Goal: Task Accomplishment & Management: Use online tool/utility

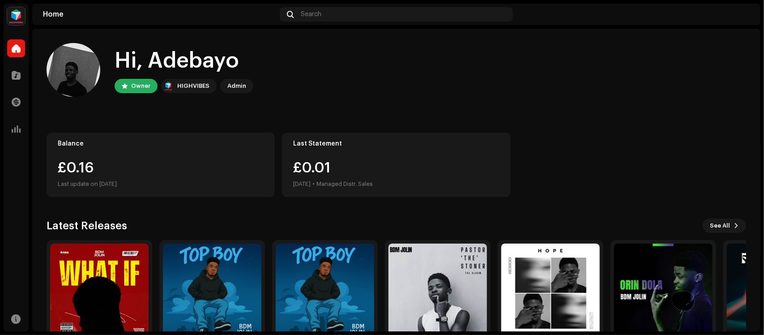
scroll to position [51, 0]
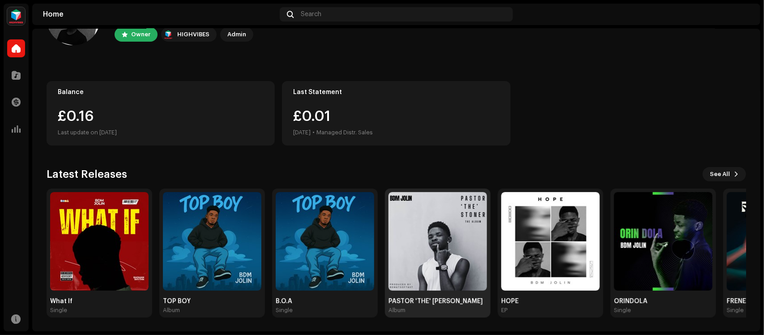
click at [442, 262] on img at bounding box center [437, 241] width 98 height 98
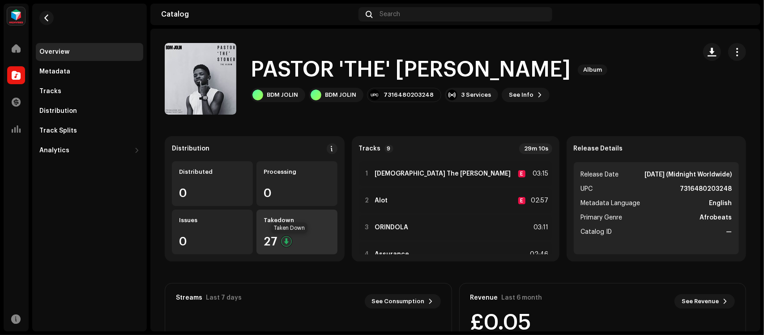
click at [289, 242] on div at bounding box center [286, 241] width 11 height 11
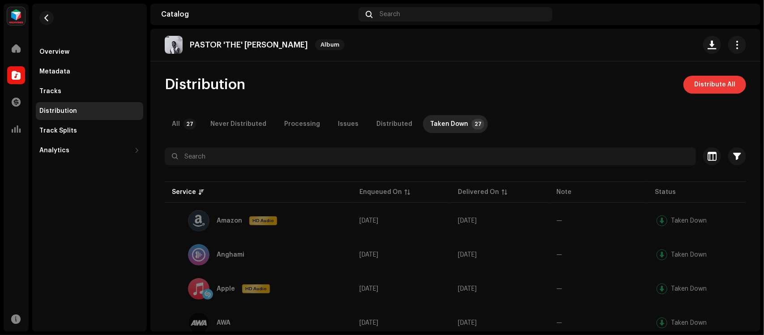
click at [694, 89] on span "Distribute All" at bounding box center [714, 85] width 41 height 18
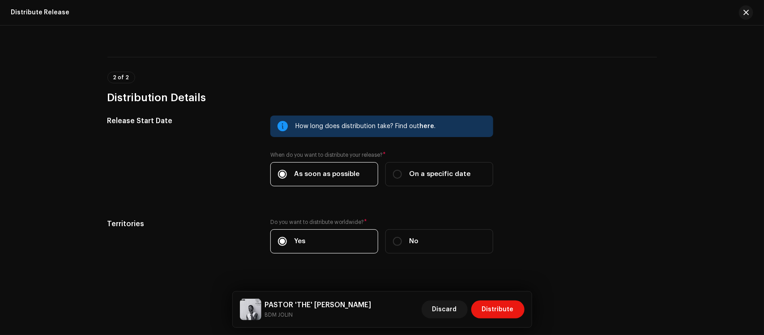
scroll to position [132, 0]
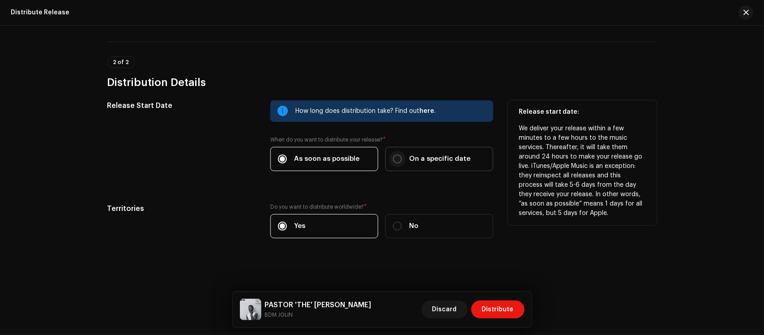
click at [397, 157] on input "On a specific date" at bounding box center [397, 158] width 9 height 9
radio input "true"
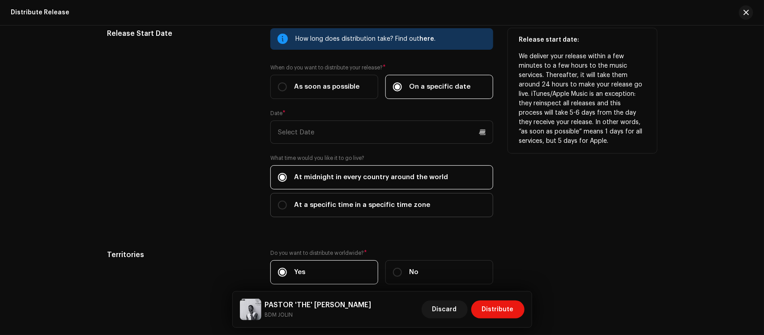
scroll to position [251, 0]
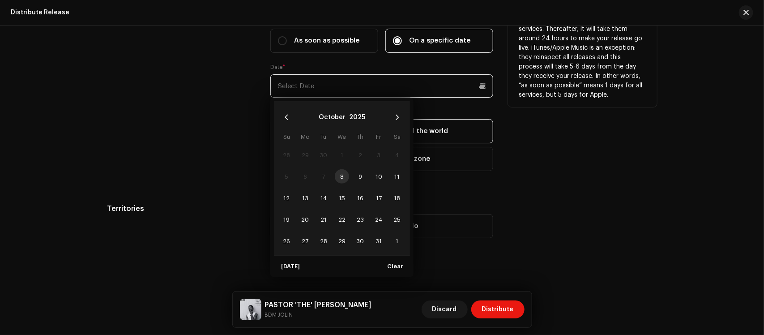
click at [344, 81] on input "text" at bounding box center [381, 85] width 223 height 23
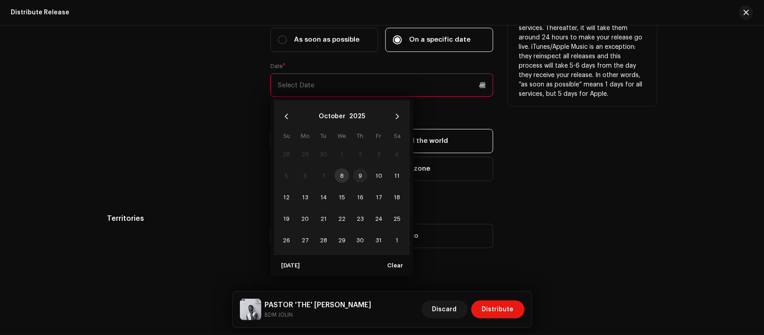
click at [361, 180] on span "9" at bounding box center [360, 175] width 14 height 14
type input "[DATE]"
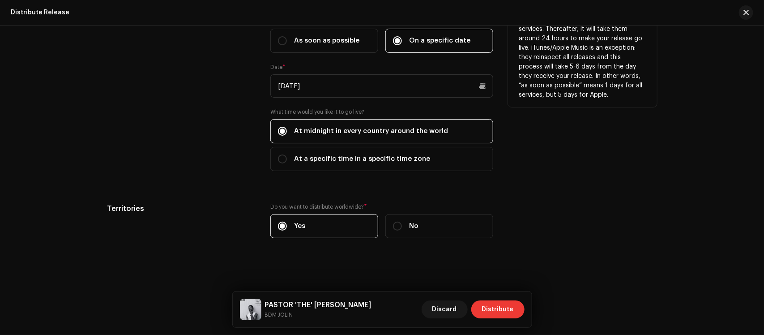
click at [493, 307] on span "Distribute" at bounding box center [498, 309] width 32 height 18
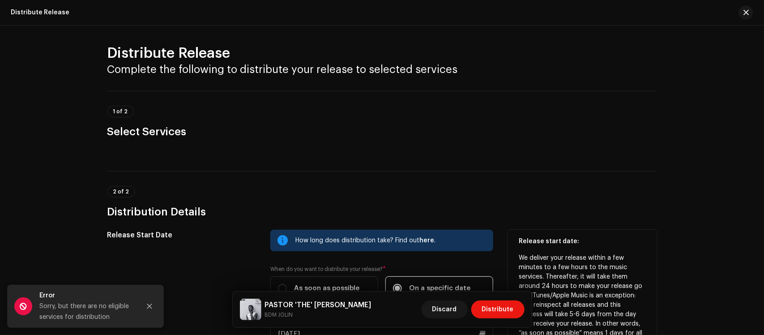
scroll to position [0, 0]
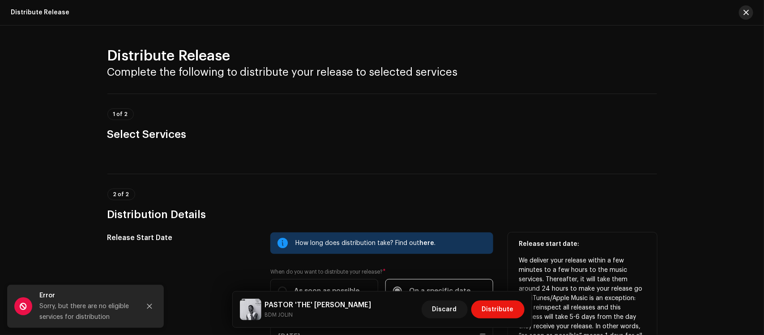
click at [749, 13] on button "button" at bounding box center [746, 12] width 14 height 14
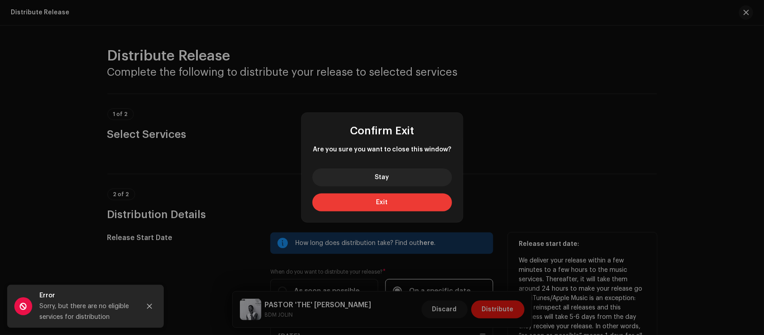
click at [393, 202] on button "Exit" at bounding box center [382, 202] width 140 height 18
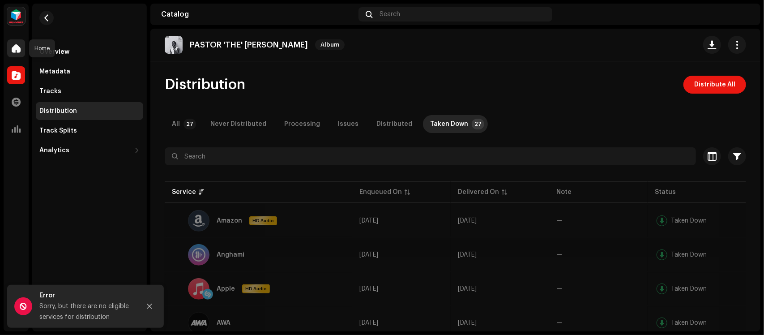
click at [18, 52] on span at bounding box center [16, 48] width 9 height 7
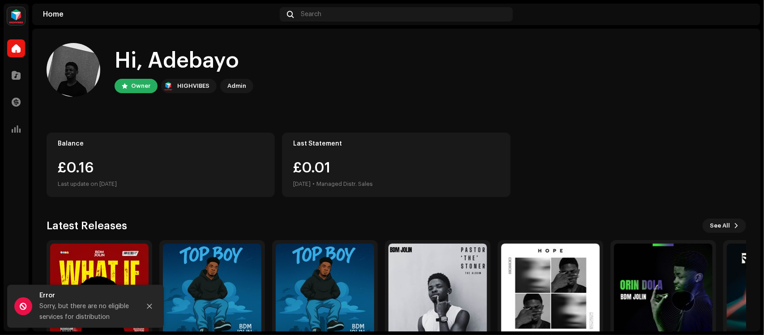
scroll to position [51, 0]
